Goal: Contribute content

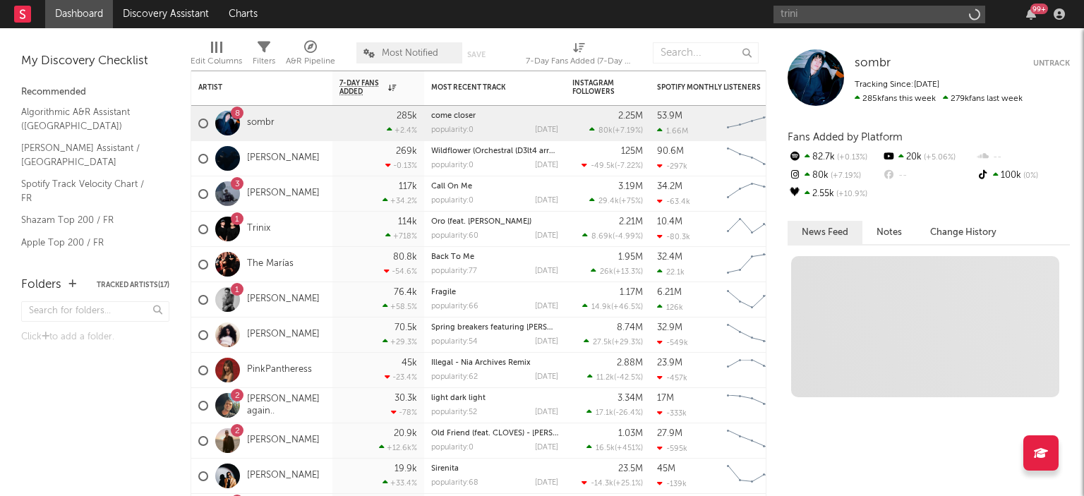
type input "trinix"
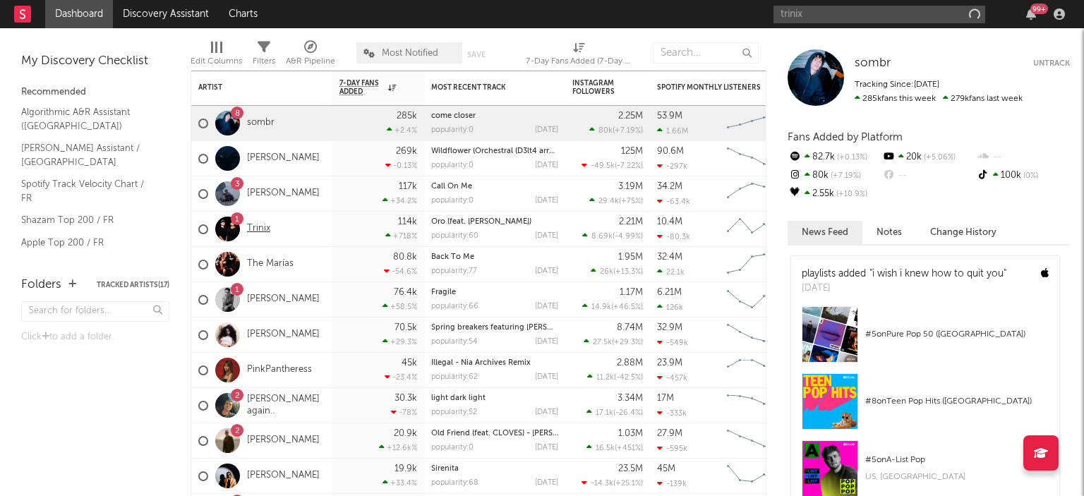
click at [252, 228] on link "Trinix" at bounding box center [258, 229] width 23 height 12
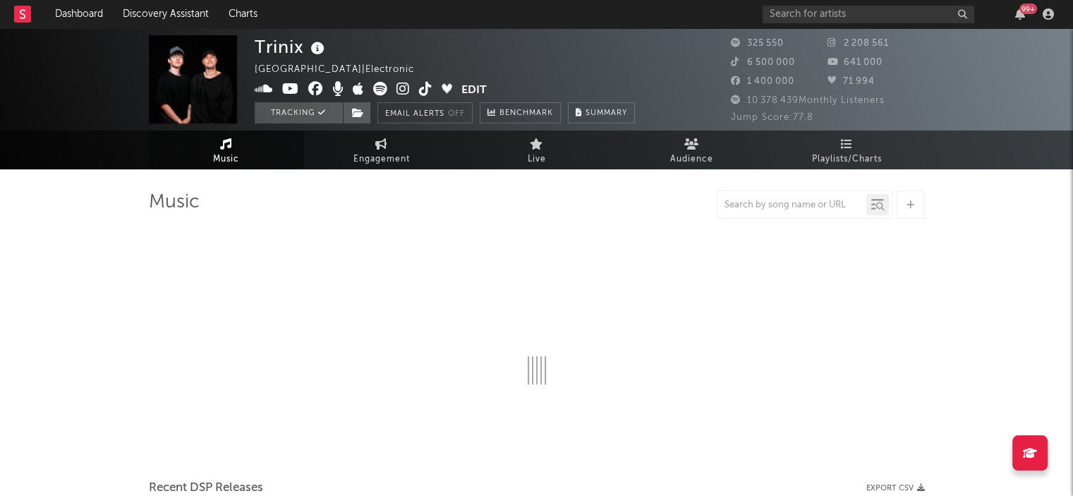
select select "6m"
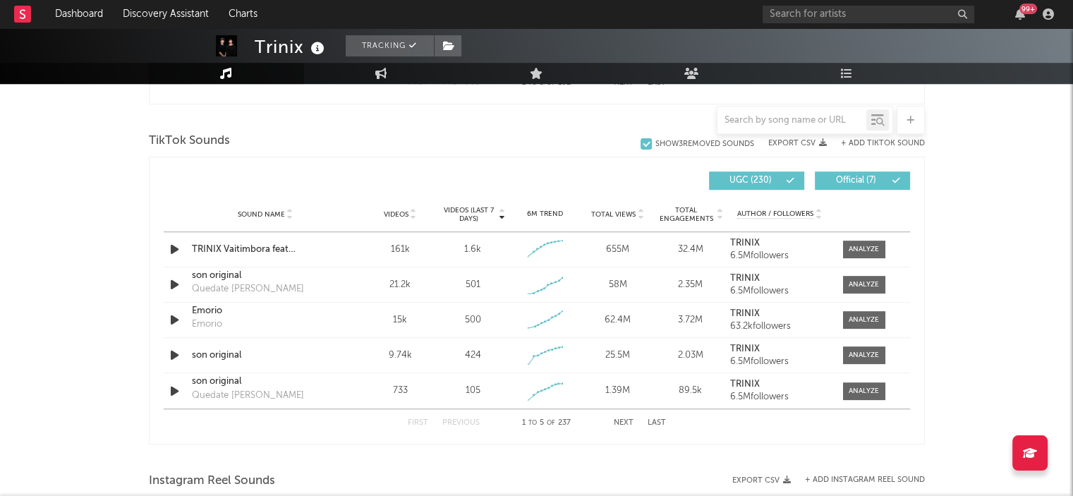
scroll to position [919, 0]
click at [171, 355] on icon "button" at bounding box center [174, 355] width 15 height 18
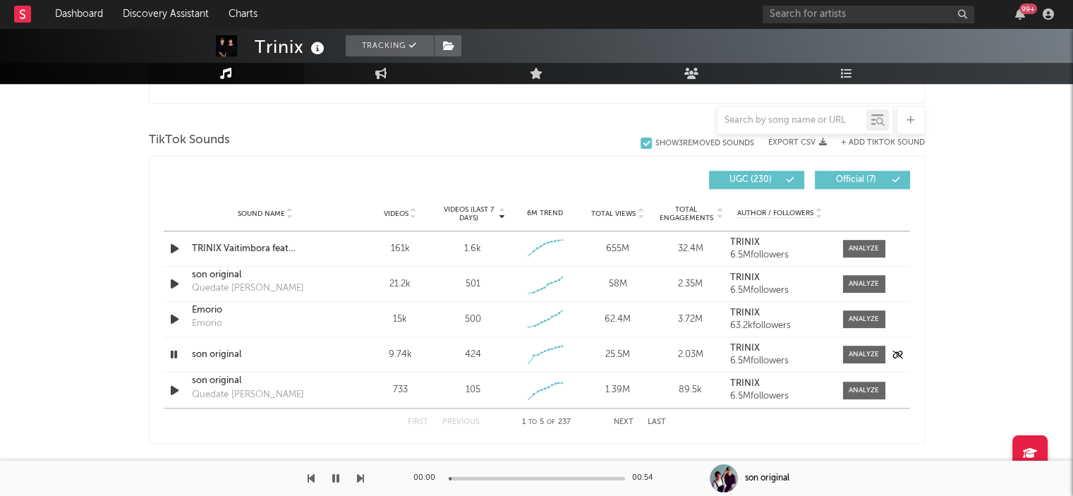
click at [171, 355] on icon "button" at bounding box center [173, 355] width 13 height 18
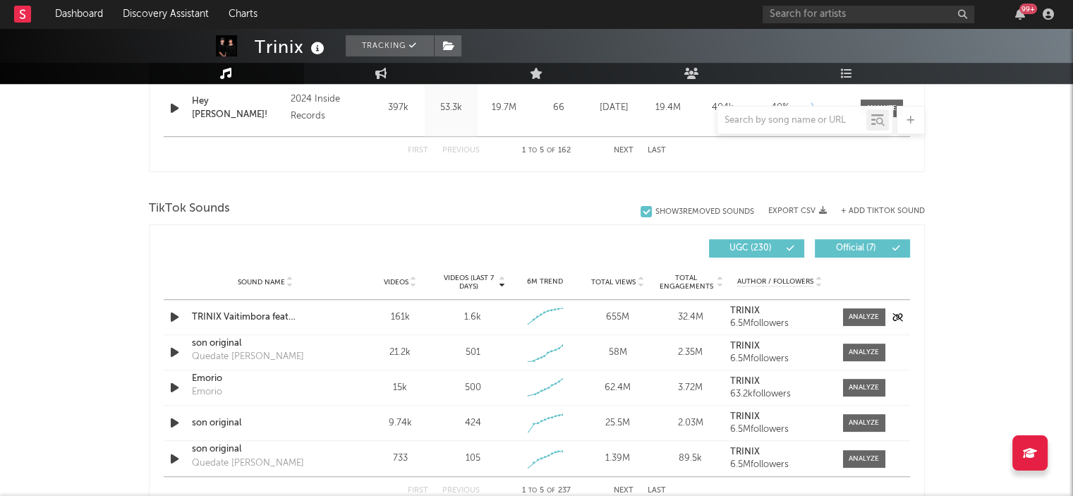
scroll to position [847, 0]
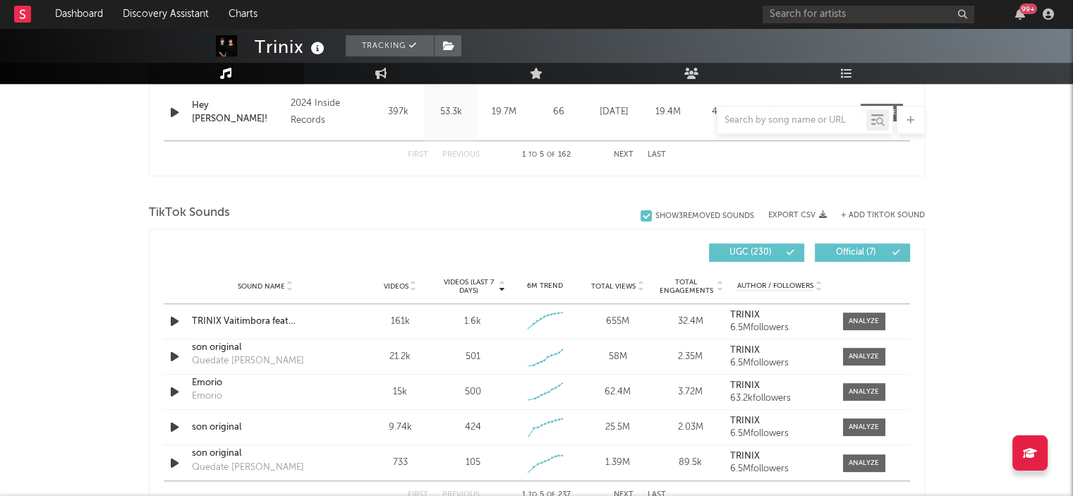
click at [883, 222] on div "TikTok Sounds" at bounding box center [537, 213] width 776 height 24
click at [879, 214] on button "+ Add TikTok Sound" at bounding box center [883, 216] width 84 height 8
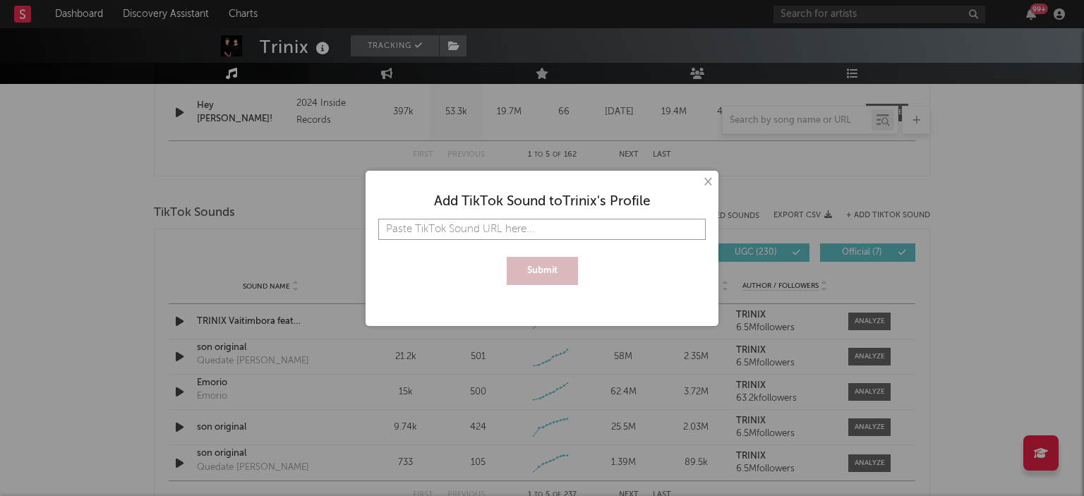
paste input "[URL][DOMAIN_NAME]"
type input "[URL][DOMAIN_NAME]"
click at [550, 277] on button "Submit" at bounding box center [542, 271] width 71 height 28
